Goal: Navigation & Orientation: Find specific page/section

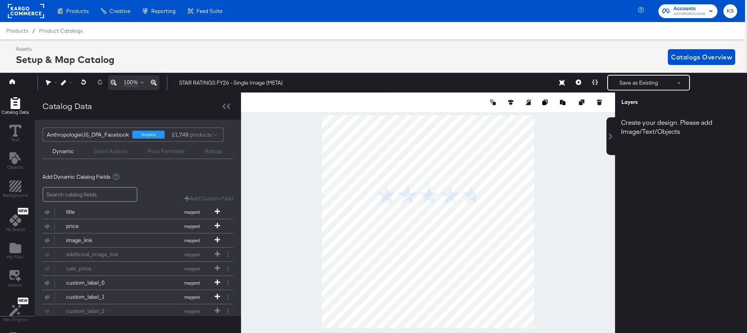
scroll to position [0, 2]
click at [681, 13] on span "ANTHROPOLOGIE" at bounding box center [690, 14] width 32 height 6
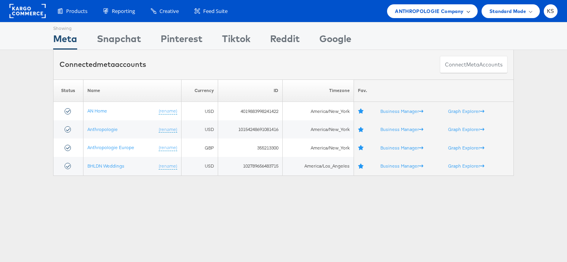
click at [425, 14] on span "ANTHROPOLOGIE Company" at bounding box center [429, 11] width 69 height 8
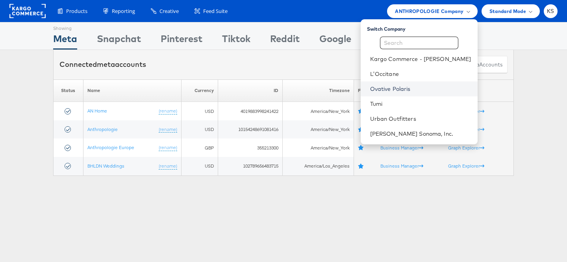
click at [418, 88] on link "Ovative Polaris" at bounding box center [420, 89] width 101 height 8
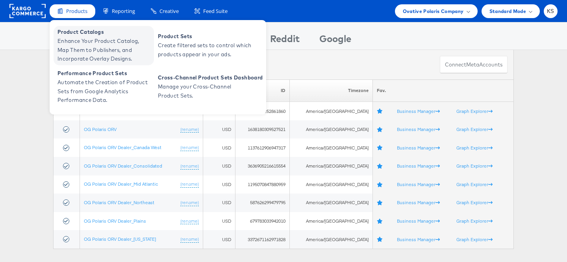
click at [84, 43] on span "Enhance Your Product Catalog, Map Them to Publishers, and Incorporate Overlay D…" at bounding box center [105, 50] width 95 height 27
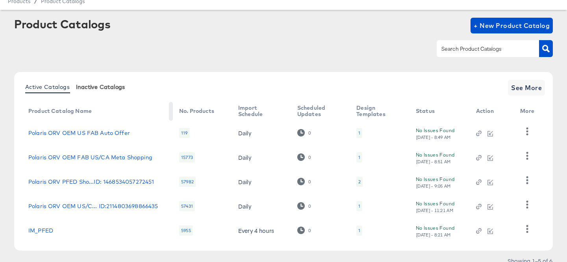
scroll to position [31, 0]
